Goal: Task Accomplishment & Management: Manage account settings

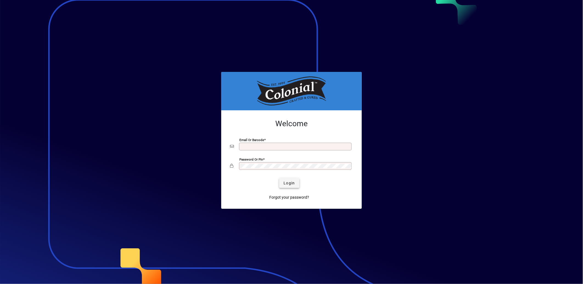
type input "**********"
click at [288, 187] on span "submit" at bounding box center [289, 182] width 20 height 13
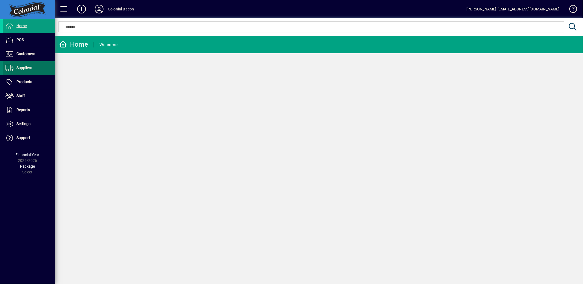
click at [23, 67] on span "Suppliers" at bounding box center [24, 68] width 16 height 4
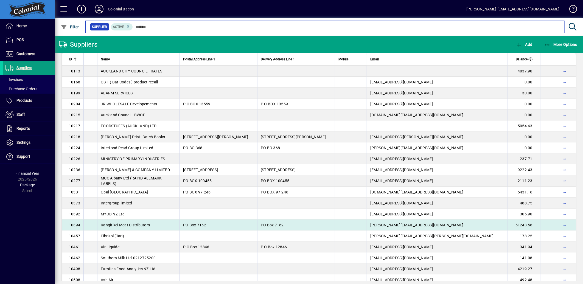
scroll to position [152, 0]
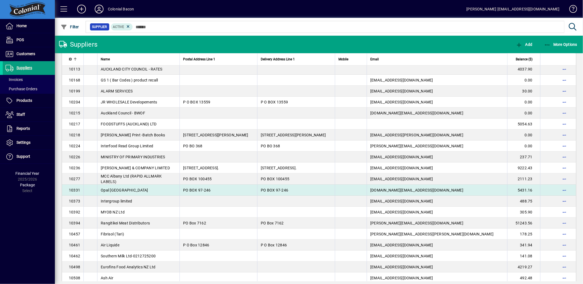
click at [119, 186] on td "Opal [GEOGRAPHIC_DATA]" at bounding box center [138, 190] width 82 height 11
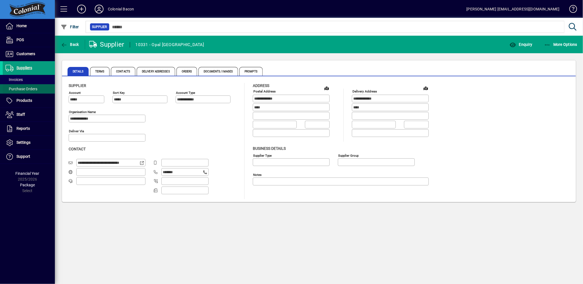
click at [20, 92] on span "Purchase Orders" at bounding box center [20, 89] width 35 height 6
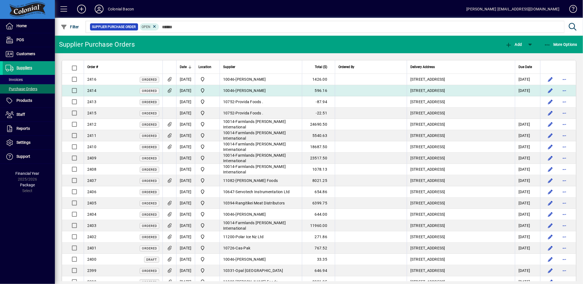
click at [188, 88] on td "[DATE]" at bounding box center [185, 90] width 19 height 11
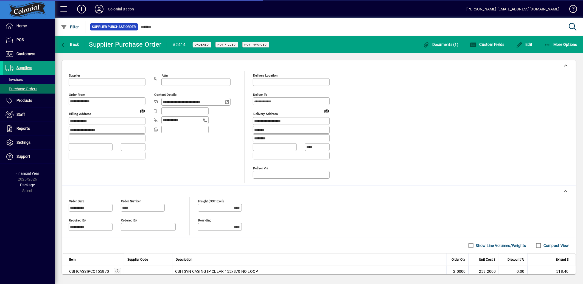
type input "**********"
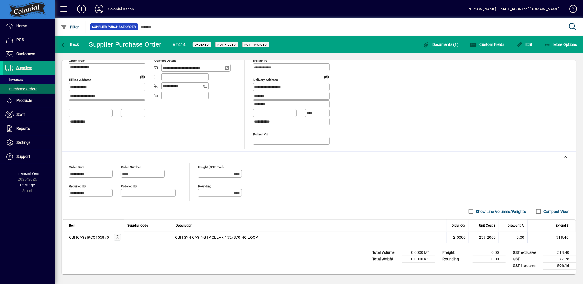
scroll to position [35, 0]
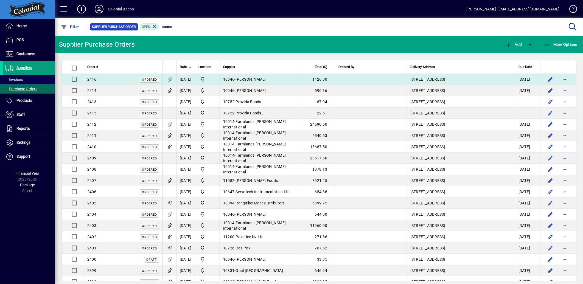
click at [193, 79] on td "[DATE]" at bounding box center [185, 79] width 19 height 11
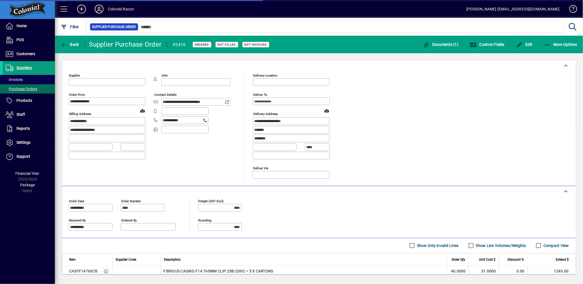
type input "**********"
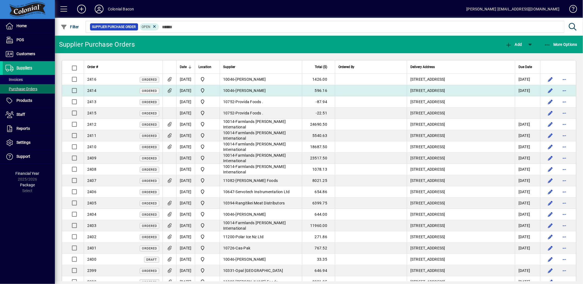
click at [171, 91] on icon at bounding box center [170, 90] width 6 height 5
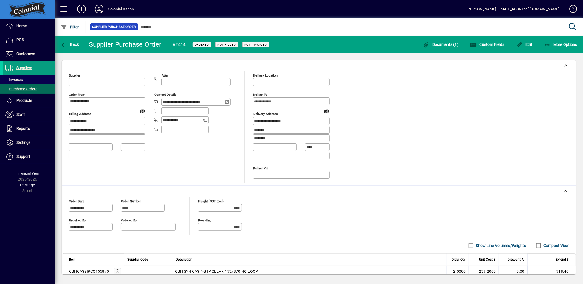
type input "**********"
click at [445, 42] on span "Documents (1)" at bounding box center [441, 44] width 36 height 4
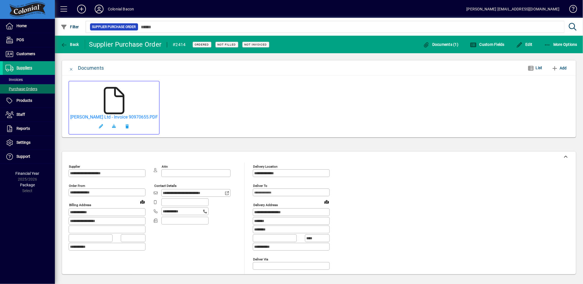
click at [115, 97] on icon at bounding box center [113, 100] width 27 height 27
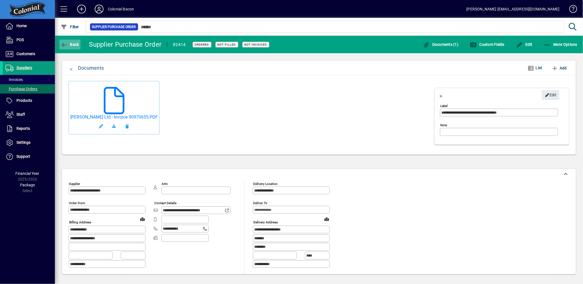
click at [67, 45] on icon "button" at bounding box center [64, 44] width 7 height 5
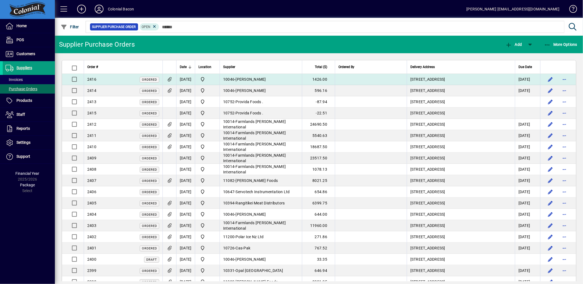
click at [169, 79] on icon at bounding box center [170, 79] width 6 height 5
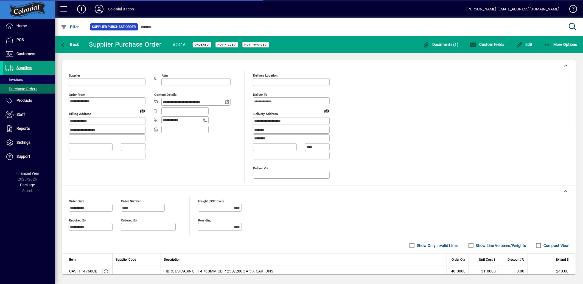
type input "**********"
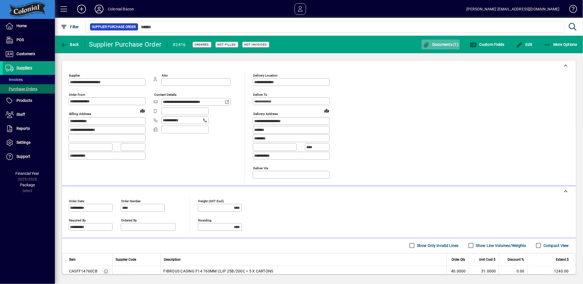
click at [440, 40] on span "button" at bounding box center [440, 44] width 38 height 13
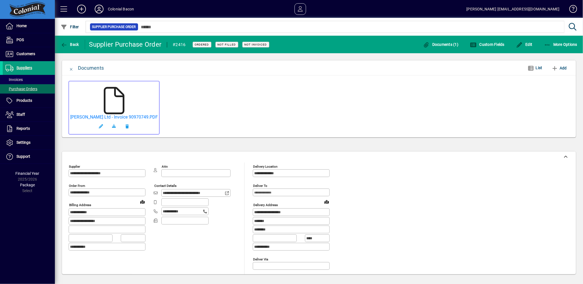
click at [110, 100] on icon at bounding box center [113, 100] width 27 height 27
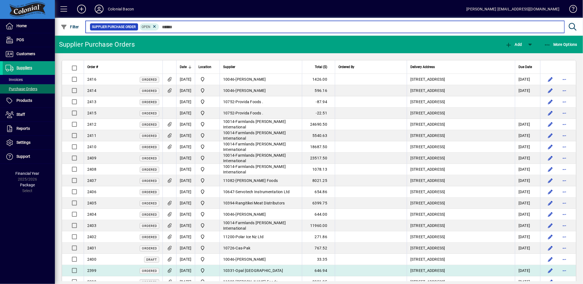
scroll to position [30, 0]
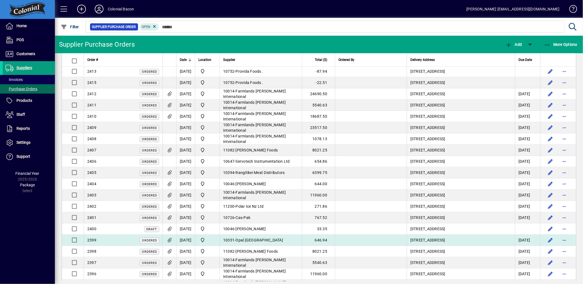
click at [262, 242] on span "Opal [GEOGRAPHIC_DATA]" at bounding box center [259, 240] width 47 height 4
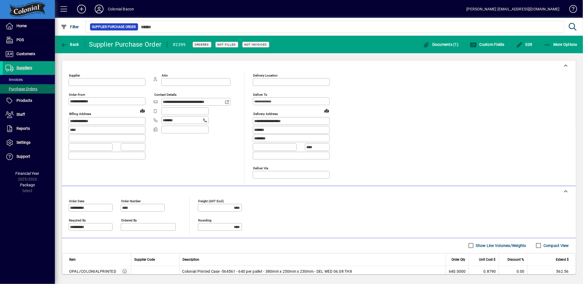
type input "**********"
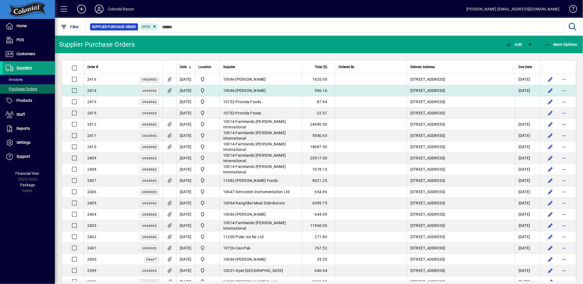
click at [194, 91] on td "[DATE]" at bounding box center [185, 90] width 19 height 11
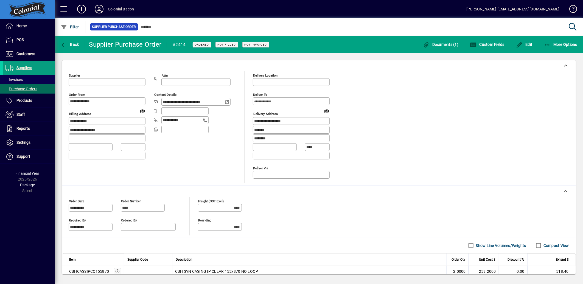
type input "**********"
click at [549, 44] on icon "button" at bounding box center [547, 44] width 7 height 5
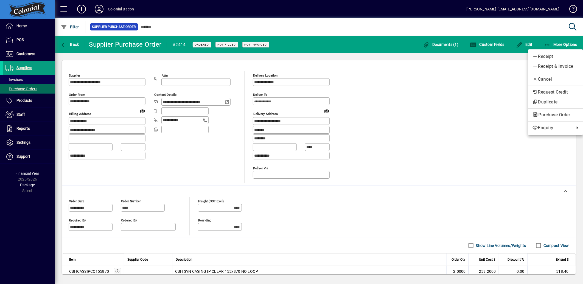
click at [481, 125] on div at bounding box center [291, 142] width 583 height 284
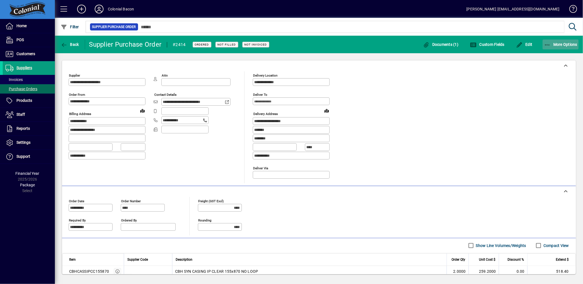
click at [552, 45] on span "More Options" at bounding box center [560, 44] width 33 height 4
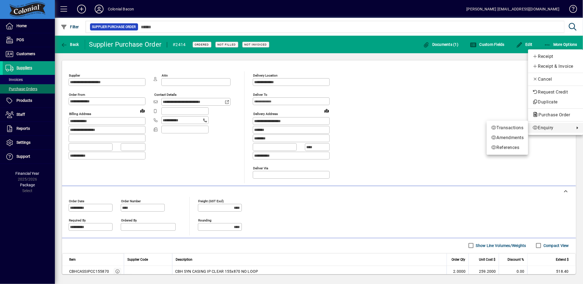
click at [550, 158] on div at bounding box center [291, 142] width 583 height 284
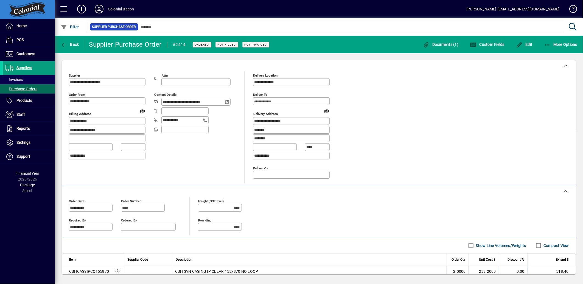
click at [414, 111] on div "**********" at bounding box center [319, 127] width 500 height 112
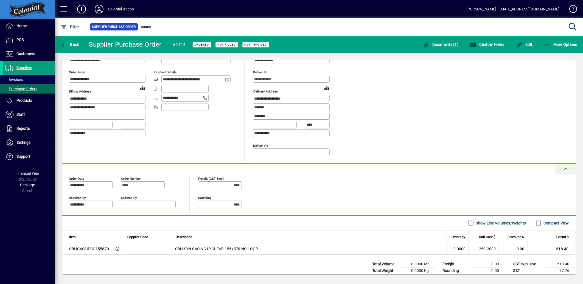
scroll to position [35, 0]
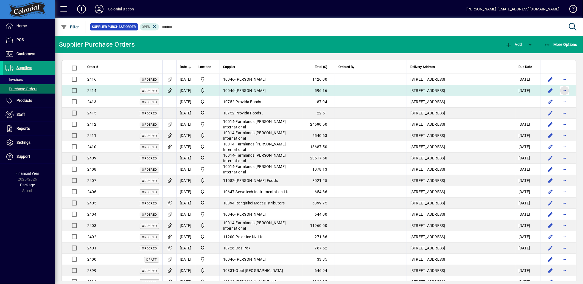
click at [558, 87] on span "button" at bounding box center [564, 90] width 13 height 13
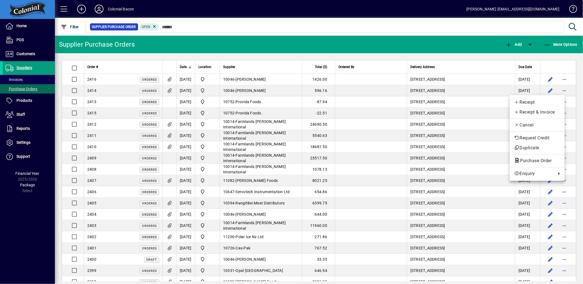
click at [572, 88] on div at bounding box center [291, 142] width 583 height 284
drag, startPoint x: 192, startPoint y: 89, endPoint x: 189, endPoint y: 89, distance: 3.3
click at [189, 89] on td "[DATE]" at bounding box center [185, 90] width 19 height 11
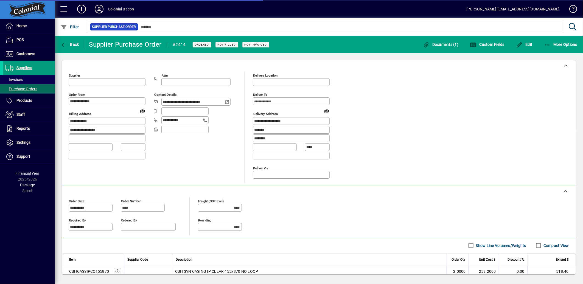
type input "**********"
click at [438, 144] on div "**********" at bounding box center [319, 127] width 500 height 112
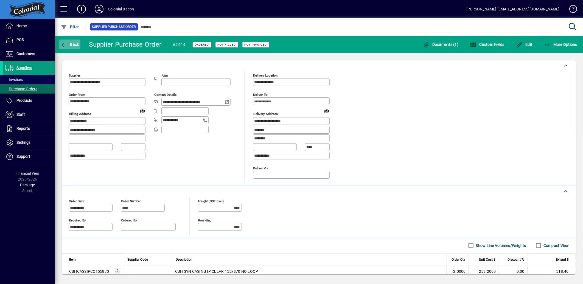
click at [78, 42] on span "Back" at bounding box center [70, 44] width 18 height 4
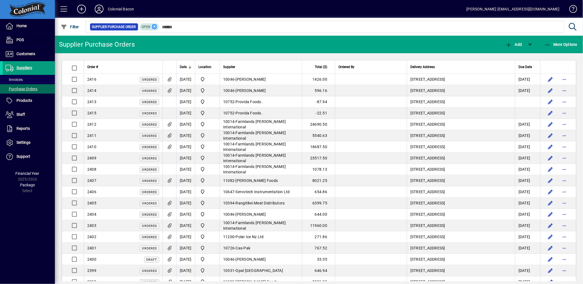
click at [153, 26] on icon at bounding box center [154, 26] width 5 height 5
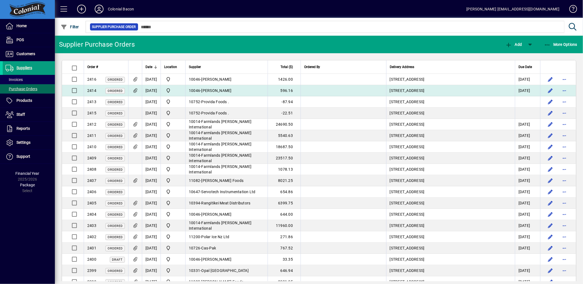
click at [154, 90] on td "[DATE]" at bounding box center [151, 90] width 19 height 11
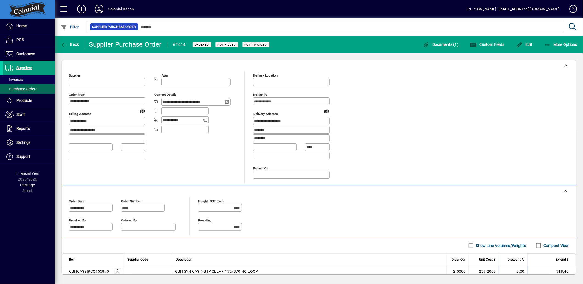
type input "**********"
click at [545, 43] on icon "button" at bounding box center [547, 44] width 7 height 5
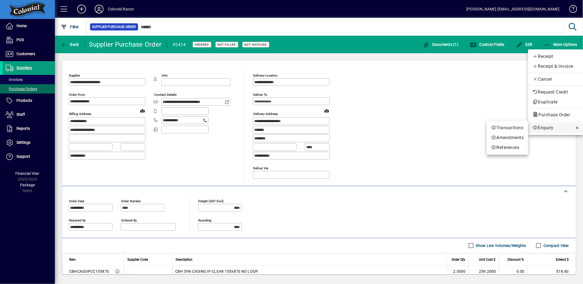
drag, startPoint x: 552, startPoint y: 165, endPoint x: 557, endPoint y: 165, distance: 4.7
click at [552, 165] on div at bounding box center [291, 142] width 583 height 284
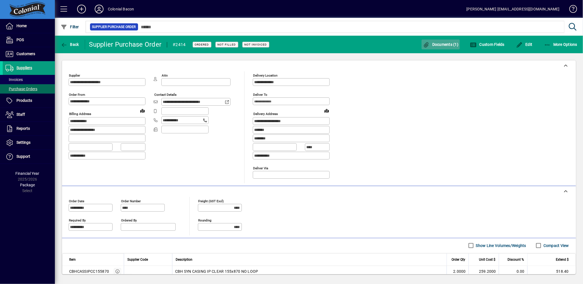
click at [426, 42] on icon "button" at bounding box center [426, 44] width 7 height 5
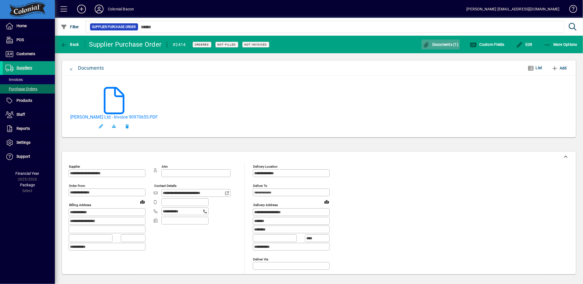
click at [426, 42] on icon "button" at bounding box center [426, 44] width 7 height 5
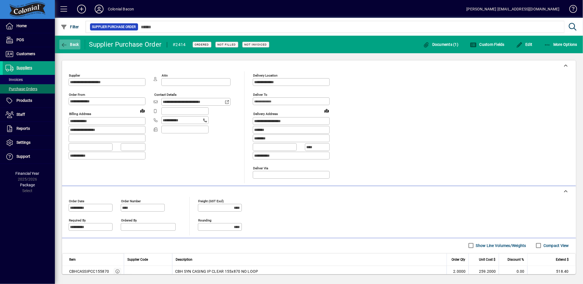
click at [69, 43] on span "Back" at bounding box center [70, 44] width 18 height 4
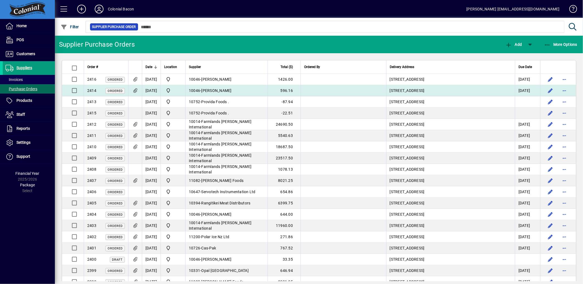
click at [160, 92] on td "[DATE]" at bounding box center [151, 90] width 19 height 11
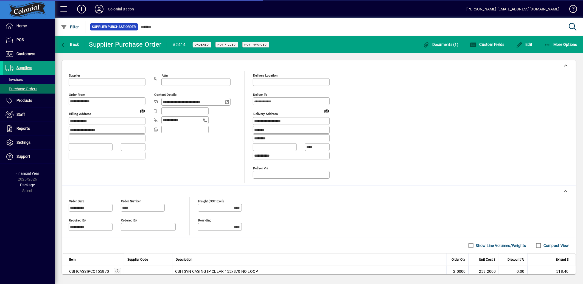
type input "**********"
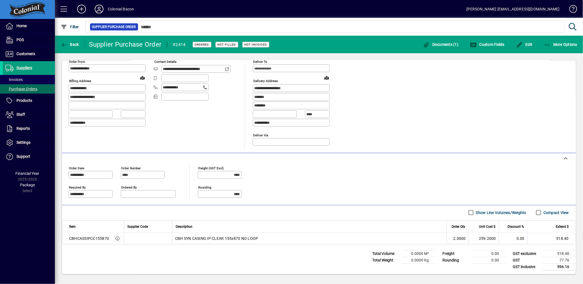
scroll to position [35, 0]
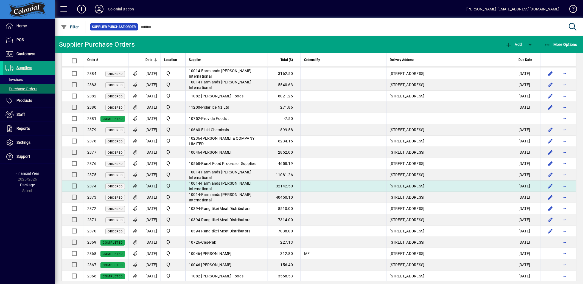
scroll to position [396, 0]
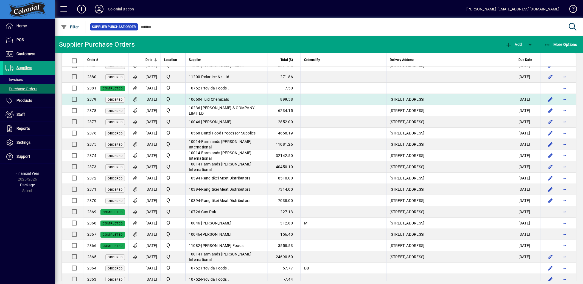
click at [224, 97] on span "Fluid Chemicals" at bounding box center [215, 99] width 28 height 4
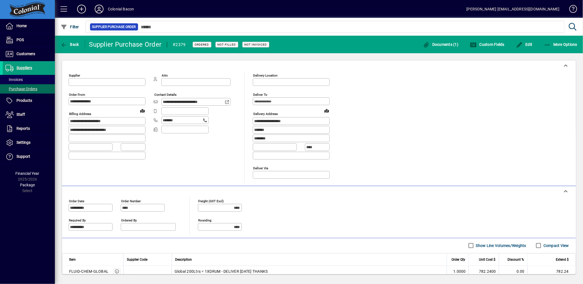
type input "**********"
click at [434, 44] on span "Documents (1)" at bounding box center [441, 44] width 36 height 4
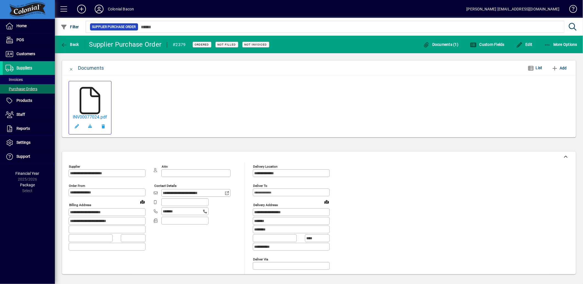
click at [100, 99] on icon at bounding box center [89, 100] width 27 height 27
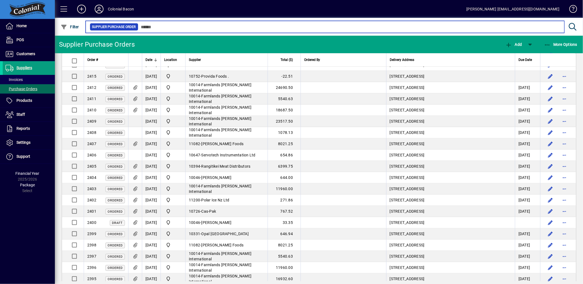
scroll to position [27, 0]
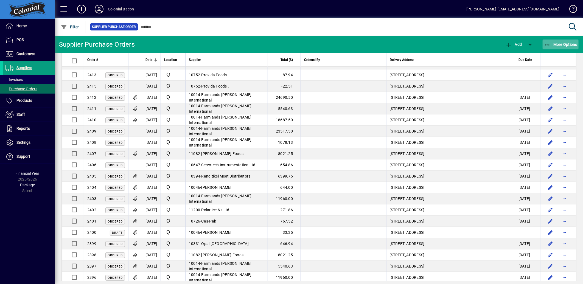
click at [555, 41] on span "button" at bounding box center [560, 44] width 36 height 13
click at [544, 43] on div at bounding box center [291, 142] width 583 height 284
click at [529, 44] on span "button" at bounding box center [529, 44] width 13 height 13
click at [529, 44] on div at bounding box center [291, 142] width 583 height 284
click at [212, 24] on div at bounding box center [349, 21] width 528 height 6
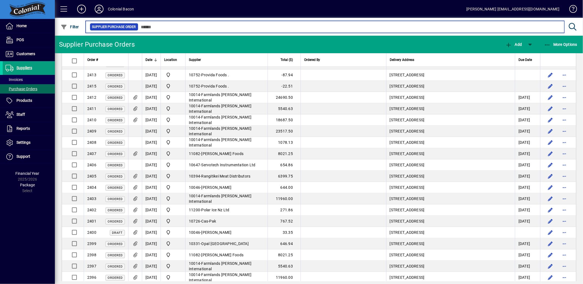
click at [209, 28] on input "text" at bounding box center [348, 27] width 421 height 8
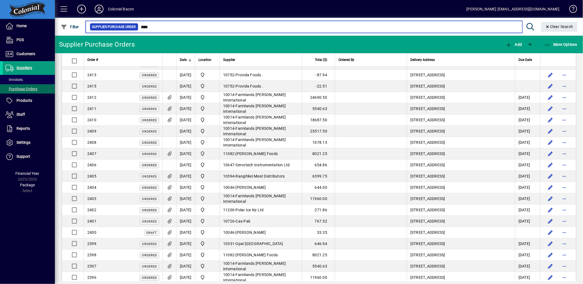
type input "****"
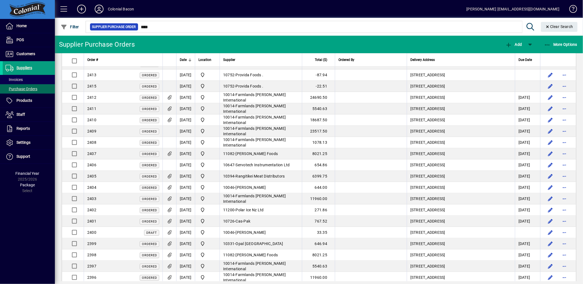
click at [353, 41] on mat-toolbar-row "Supplier Purchase Orders Add More Options" at bounding box center [319, 45] width 528 height 18
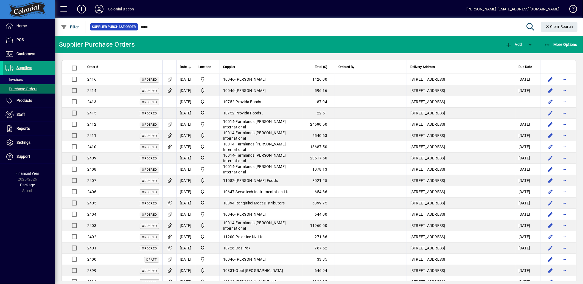
click at [159, 44] on mat-toolbar-row "Supplier Purchase Orders Add More Options" at bounding box center [319, 45] width 528 height 18
click at [21, 67] on span "Suppliers" at bounding box center [24, 68] width 16 height 4
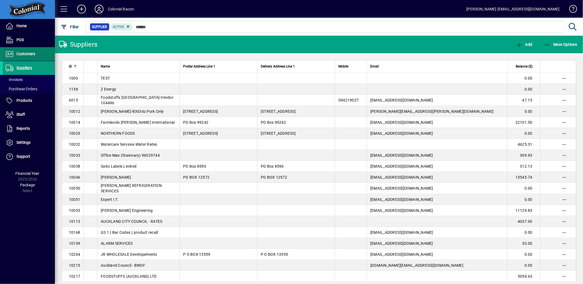
click at [33, 53] on span "Customers" at bounding box center [25, 54] width 19 height 4
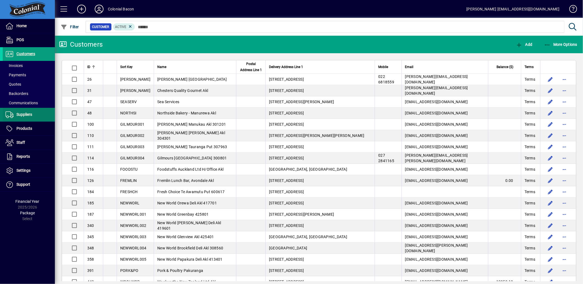
click at [21, 114] on span "Suppliers" at bounding box center [24, 114] width 16 height 4
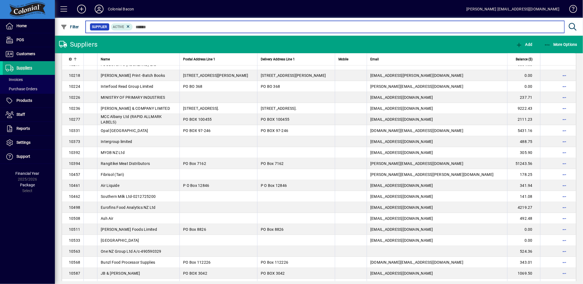
scroll to position [180, 0]
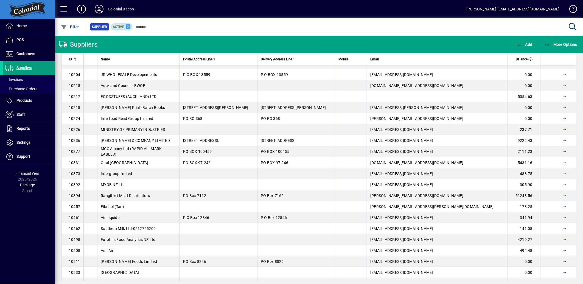
click at [127, 26] on icon at bounding box center [128, 26] width 5 height 5
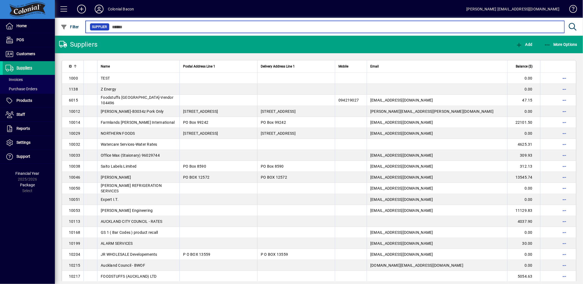
click at [132, 29] on input "text" at bounding box center [334, 27] width 450 height 8
